Goal: Task Accomplishment & Management: Use online tool/utility

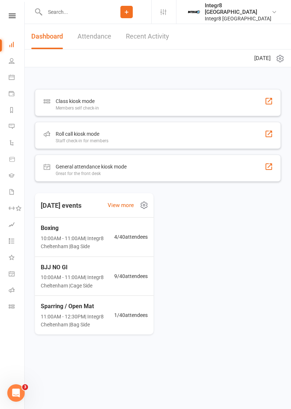
click at [125, 136] on div "Roll call kiosk mode Staff check-in for members" at bounding box center [158, 135] width 246 height 27
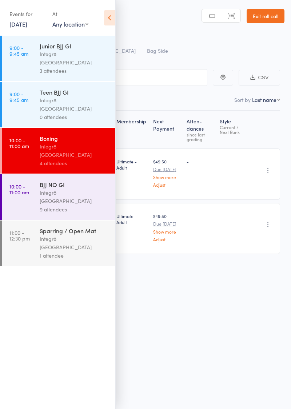
click at [83, 159] on div "4 attendees" at bounding box center [74, 163] width 69 height 8
click at [114, 21] on icon at bounding box center [109, 17] width 11 height 15
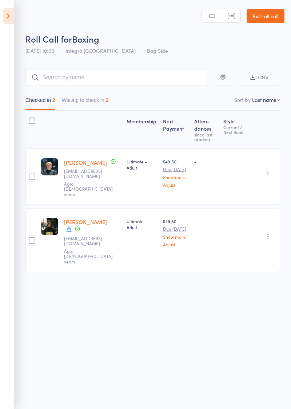
click at [93, 102] on button "Waiting to check in 2" at bounding box center [85, 101] width 47 height 17
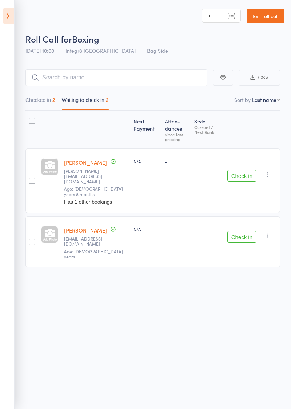
click at [269, 171] on icon "button" at bounding box center [267, 174] width 7 height 7
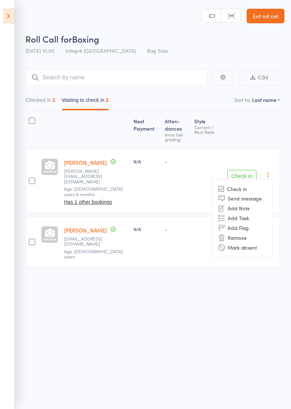
click at [198, 276] on div "Roll Call for Boxing [DATE] 10:00 Integr8 Cheltenham Bag Side Manual search Sca…" at bounding box center [145, 204] width 291 height 409
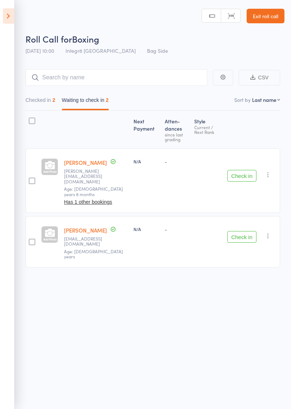
click at [268, 232] on icon "button" at bounding box center [267, 235] width 7 height 7
click at [246, 294] on li "Remove" at bounding box center [242, 299] width 60 height 10
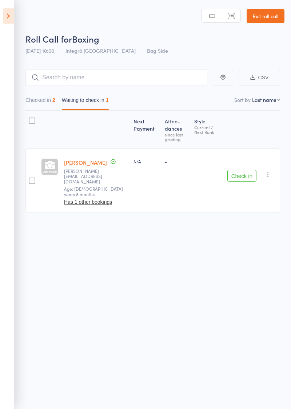
click at [247, 170] on button "Check in" at bounding box center [241, 176] width 29 height 12
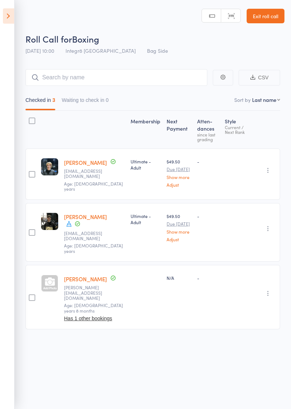
click at [12, 19] on icon at bounding box center [8, 15] width 11 height 15
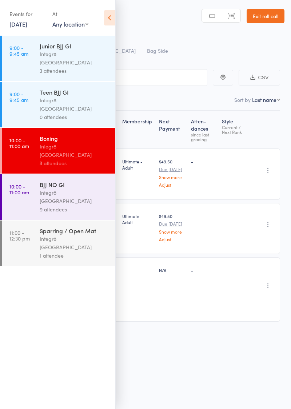
click at [111, 20] on icon at bounding box center [109, 17] width 11 height 15
